Goal: Complete application form

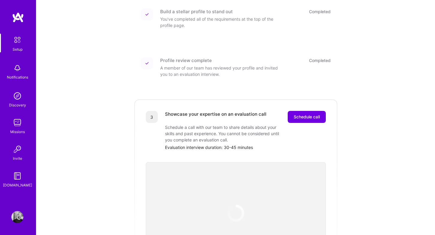
scroll to position [91, 0]
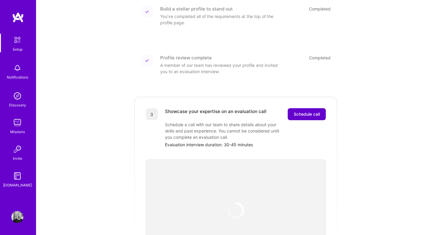
click at [313, 111] on button "Schedule call" at bounding box center [307, 114] width 38 height 12
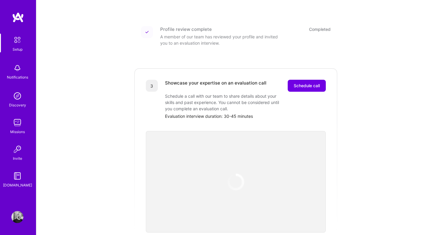
scroll to position [179, 0]
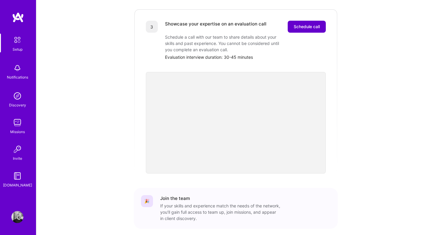
click at [308, 24] on span "Schedule call" at bounding box center [307, 27] width 26 height 6
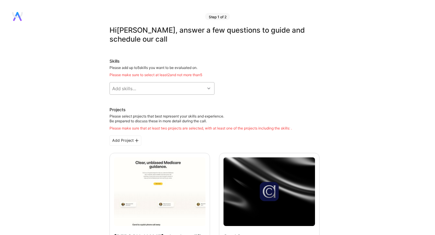
click at [183, 92] on div "Add skills..." at bounding box center [157, 88] width 95 height 12
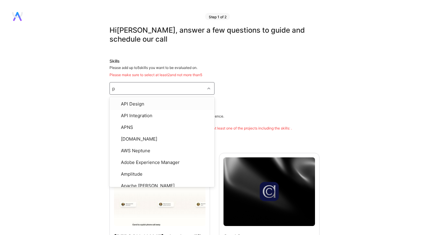
type input "py"
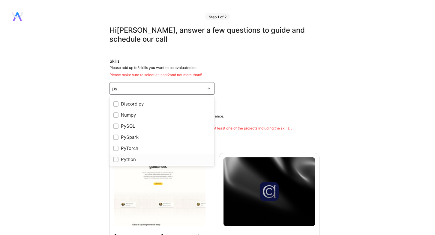
click at [131, 160] on div "Python" at bounding box center [162, 159] width 98 height 6
checkbox input "true"
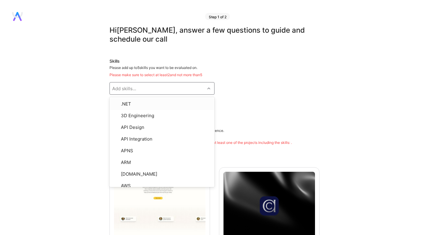
click at [145, 88] on div "Add skills..." at bounding box center [157, 88] width 95 height 12
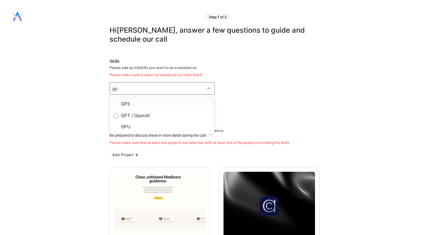
type input "gpt"
click at [145, 106] on div "GPT / OpenAI" at bounding box center [162, 104] width 98 height 6
checkbox input "true"
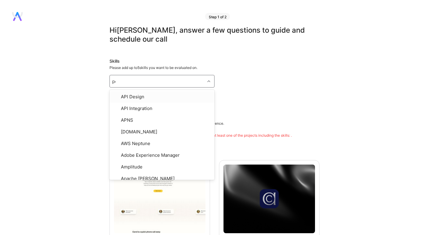
type input "post"
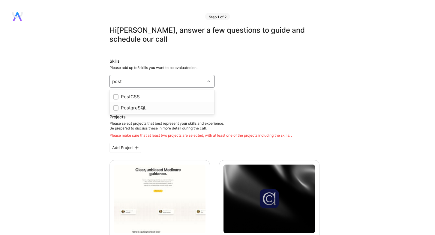
click at [146, 109] on div "PostgreSQL" at bounding box center [162, 108] width 98 height 6
checkbox input "true"
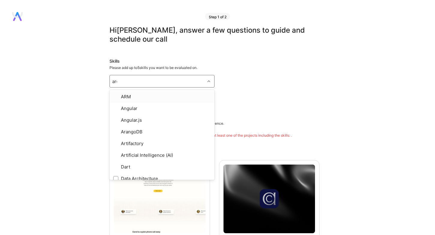
type input "archi"
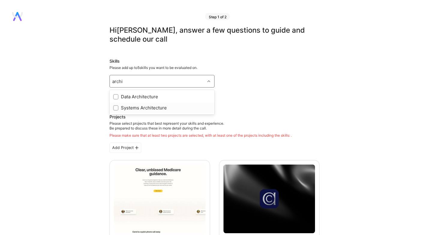
click at [114, 110] on div at bounding box center [115, 107] width 5 height 5
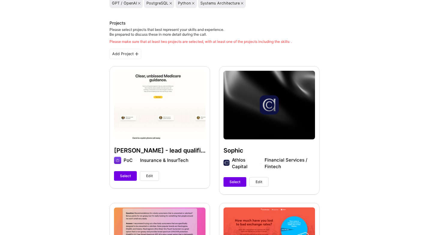
scroll to position [98, 0]
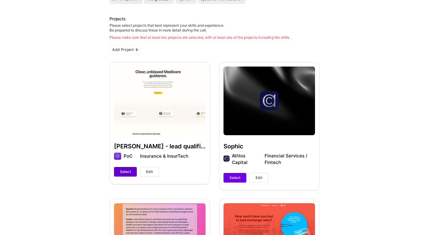
click at [127, 174] on span "Select" at bounding box center [125, 171] width 11 height 5
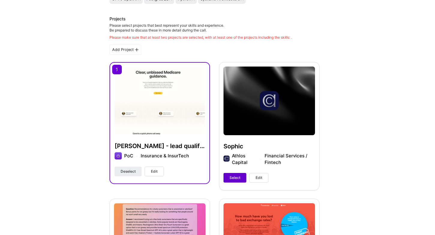
click at [229, 177] on button "Select" at bounding box center [234, 178] width 23 height 10
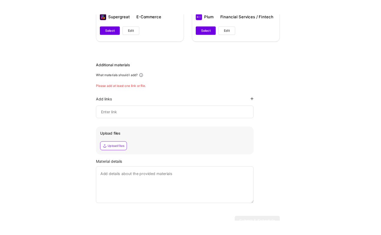
scroll to position [387, 0]
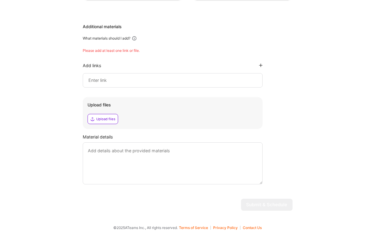
scroll to position [412, 0]
click at [96, 82] on input at bounding box center [173, 79] width 170 height 7
click at [141, 55] on div "Additional materials What materials should I add? Please add at least one link …" at bounding box center [188, 103] width 210 height 161
click at [126, 155] on textarea at bounding box center [173, 163] width 180 height 42
